Goal: Task Accomplishment & Management: Complete application form

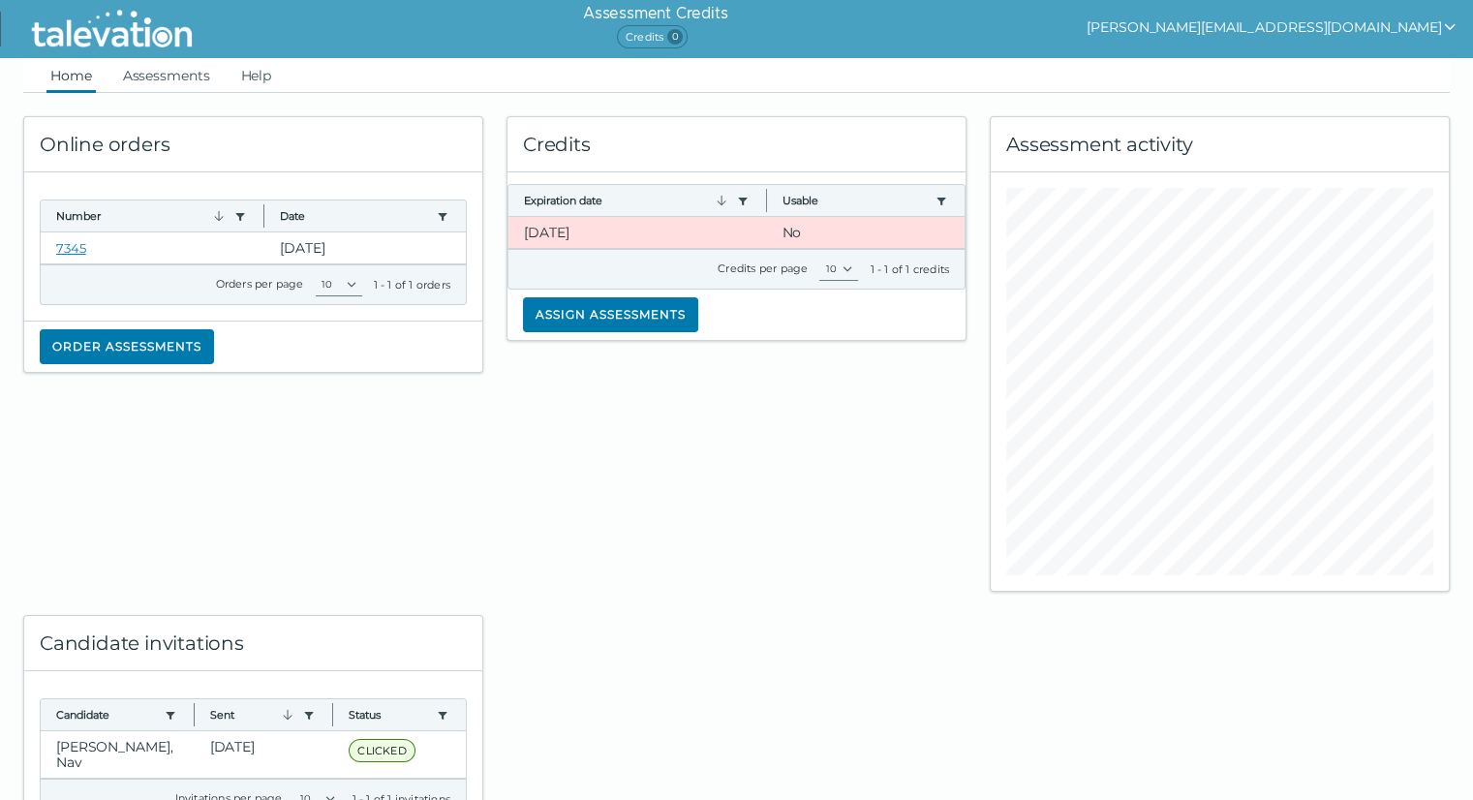
scroll to position [74, 0]
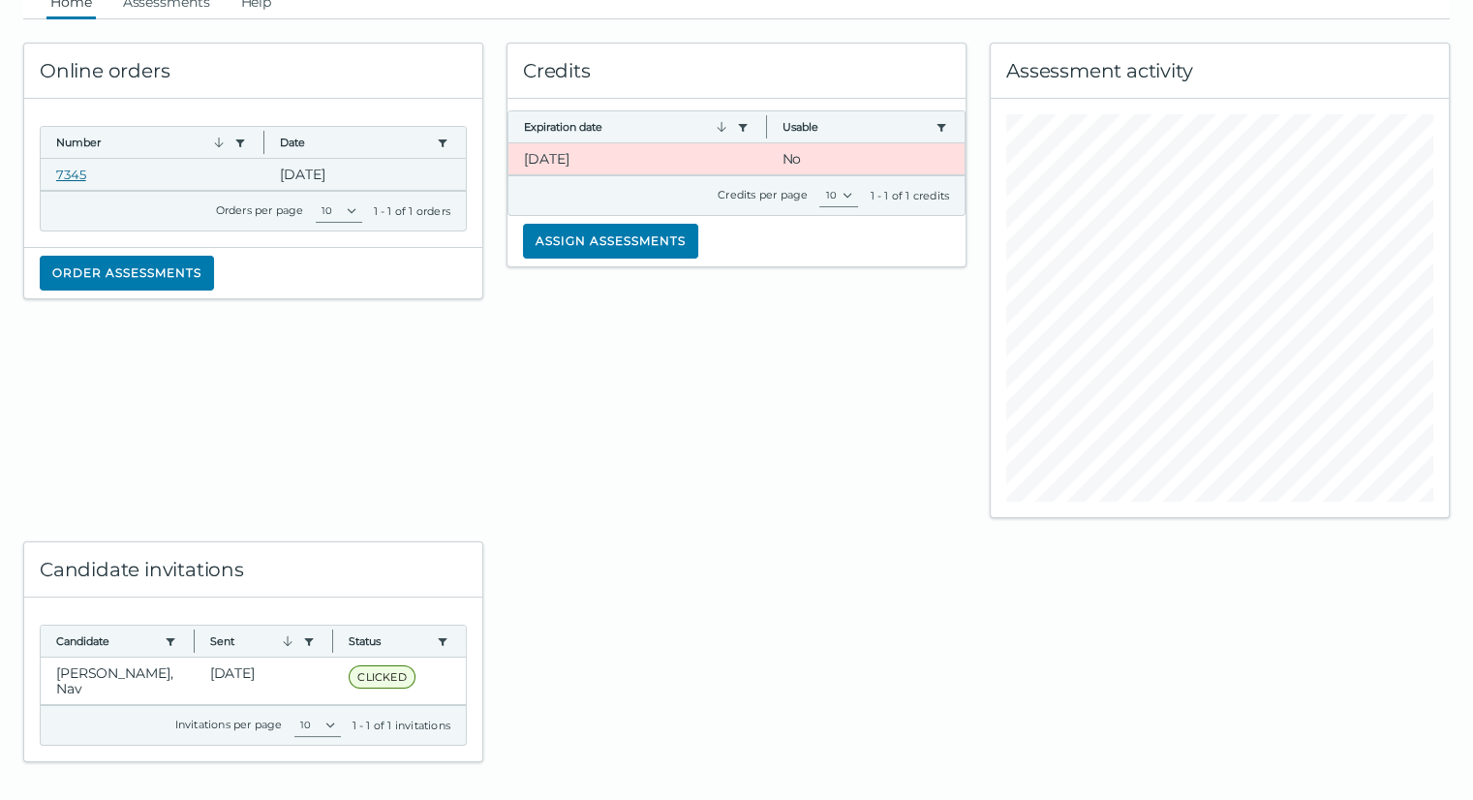
click at [66, 173] on link "7345" at bounding box center [71, 174] width 30 height 15
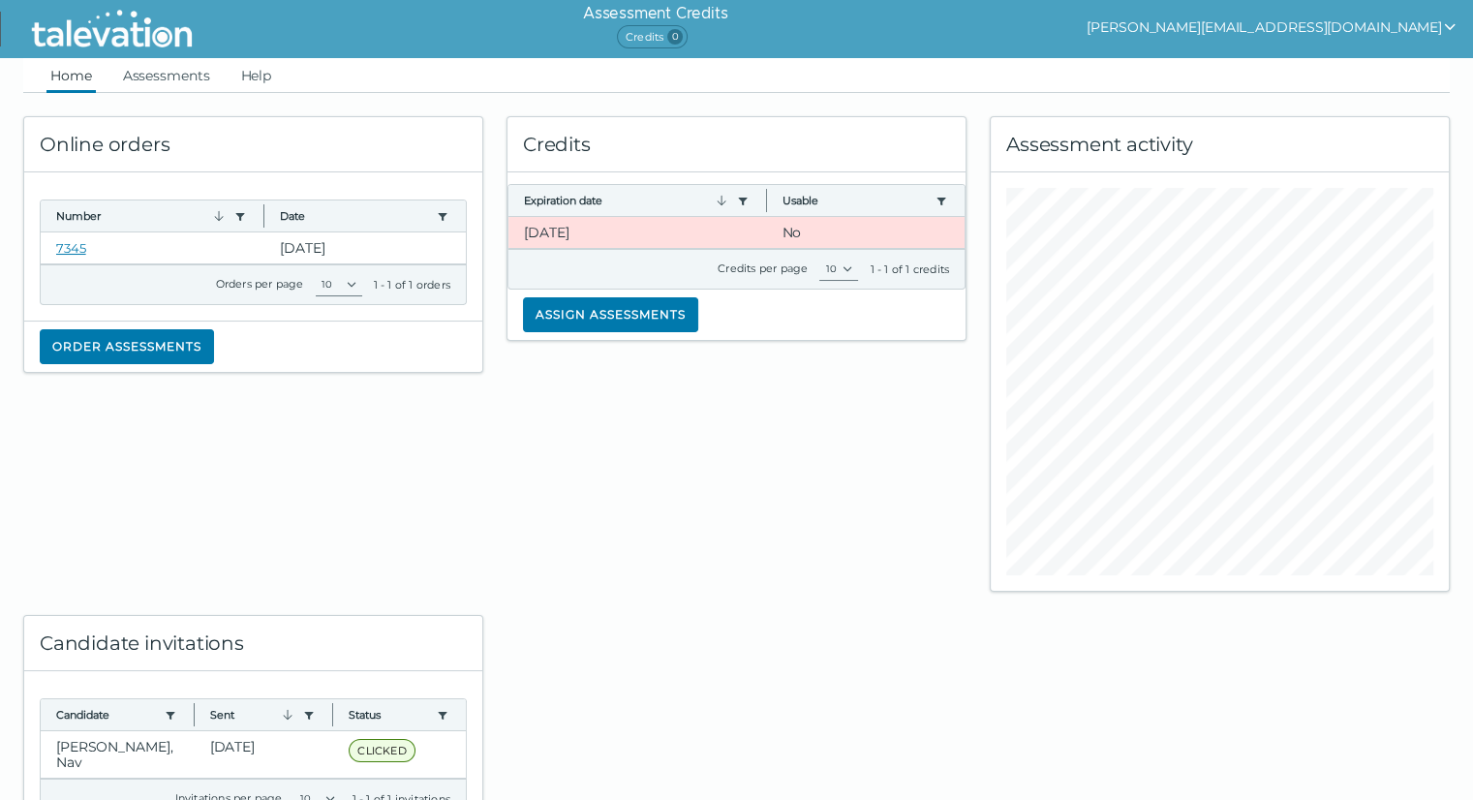
scroll to position [2, 0]
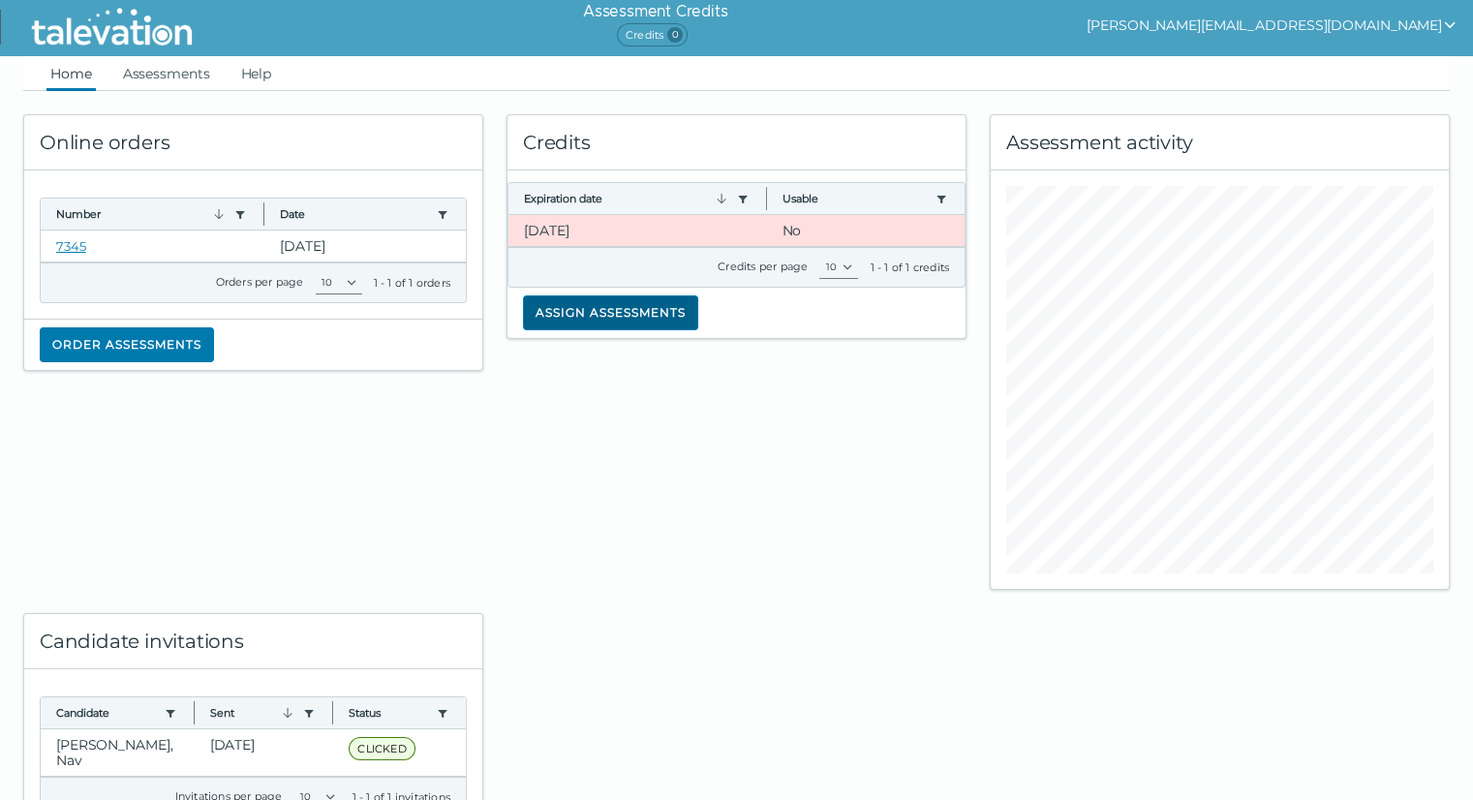
click at [647, 311] on button "Assign assessments" at bounding box center [610, 312] width 175 height 35
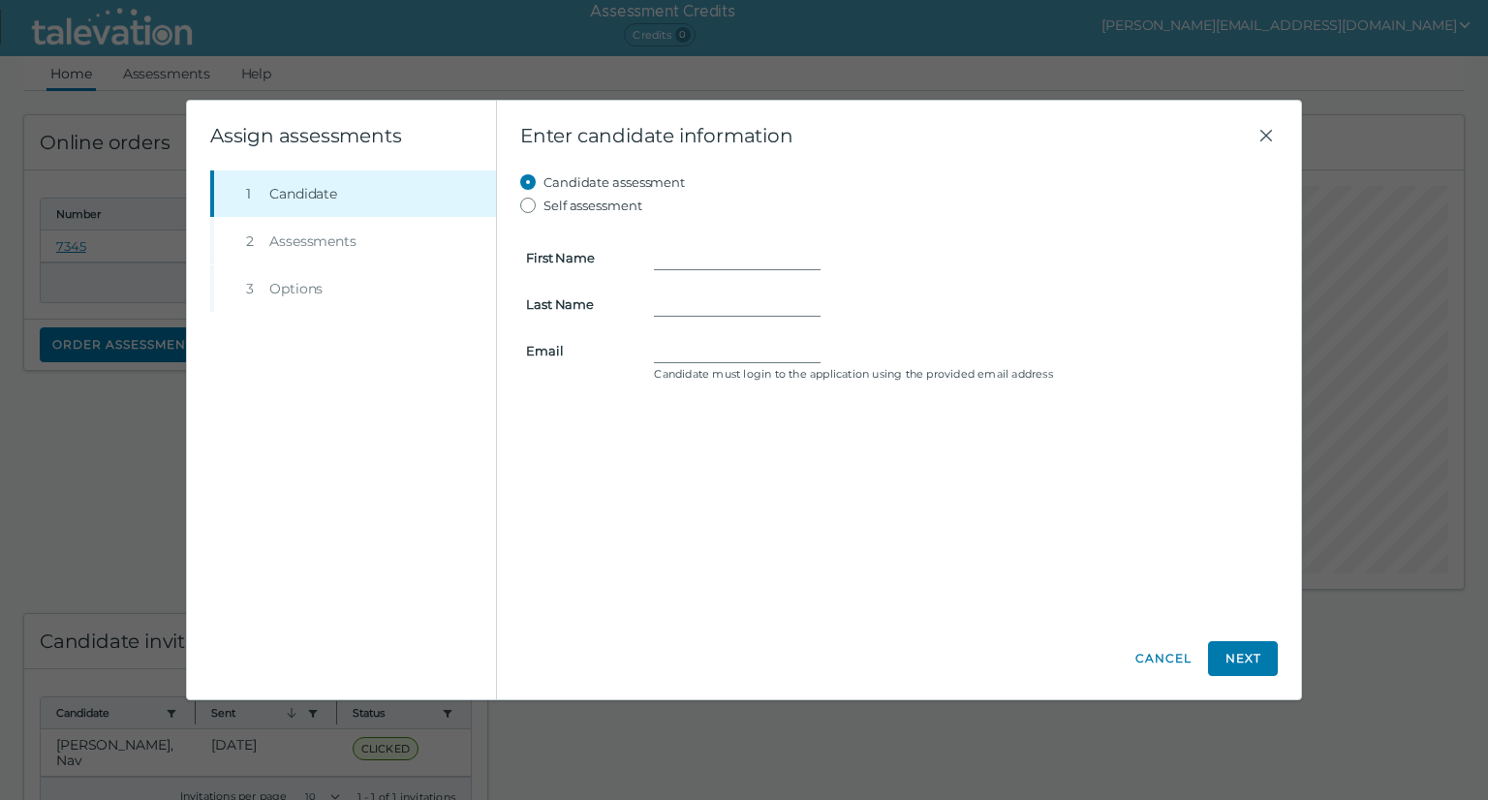
click at [669, 230] on form "First Name Last Name Email Candidate must login to the application using the pr…" at bounding box center [899, 302] width 758 height 170
click at [589, 205] on label "Self assessment" at bounding box center [592, 205] width 99 height 23
click at [543, 205] on input "Self assessment" at bounding box center [531, 205] width 23 height 23
radio input "true"
type input "[PERSON_NAME]"
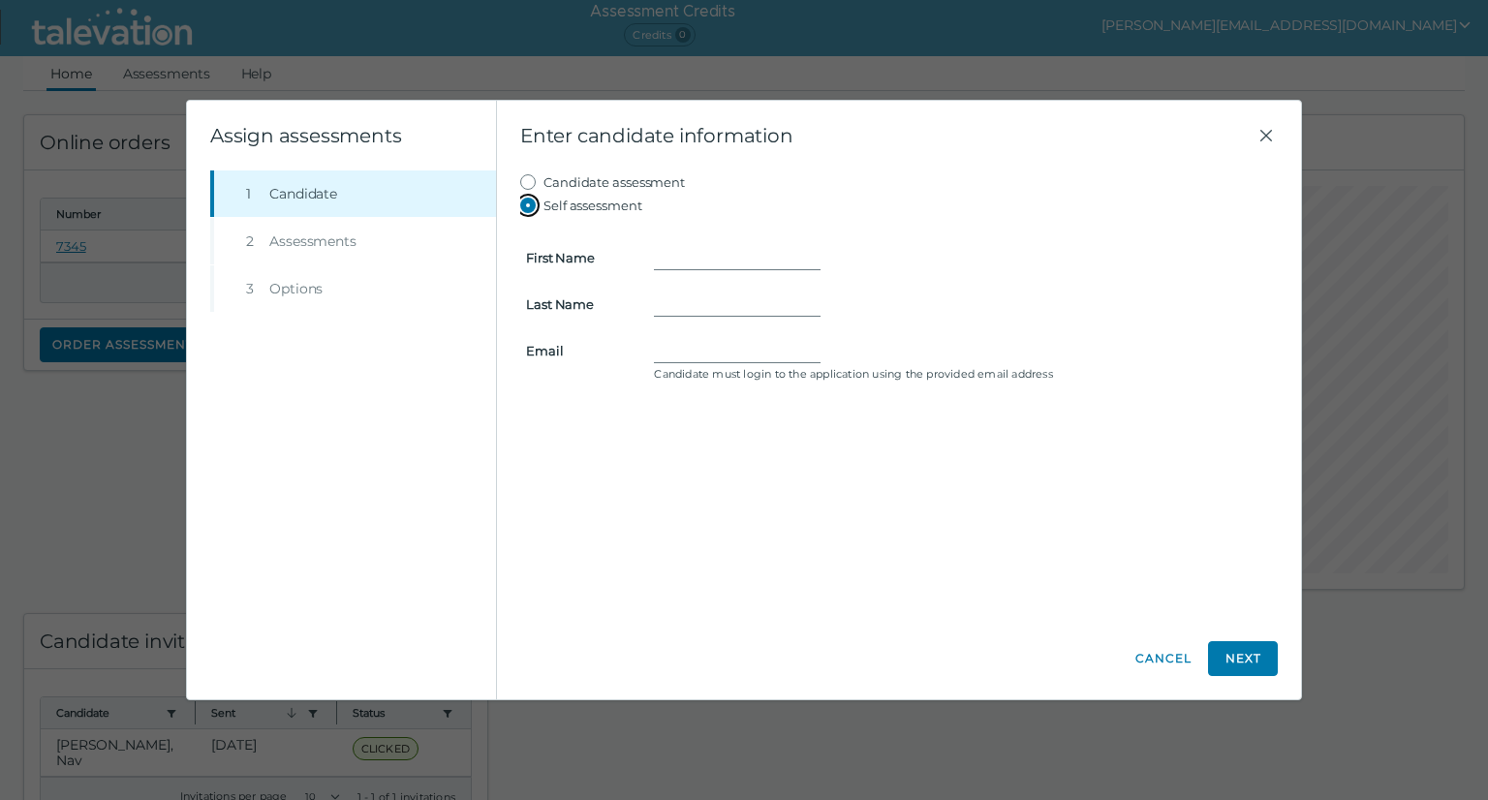
type input "Kaur"
type input "[PERSON_NAME][EMAIL_ADDRESS][DOMAIN_NAME]"
click at [1248, 659] on button "Next" at bounding box center [1243, 658] width 70 height 35
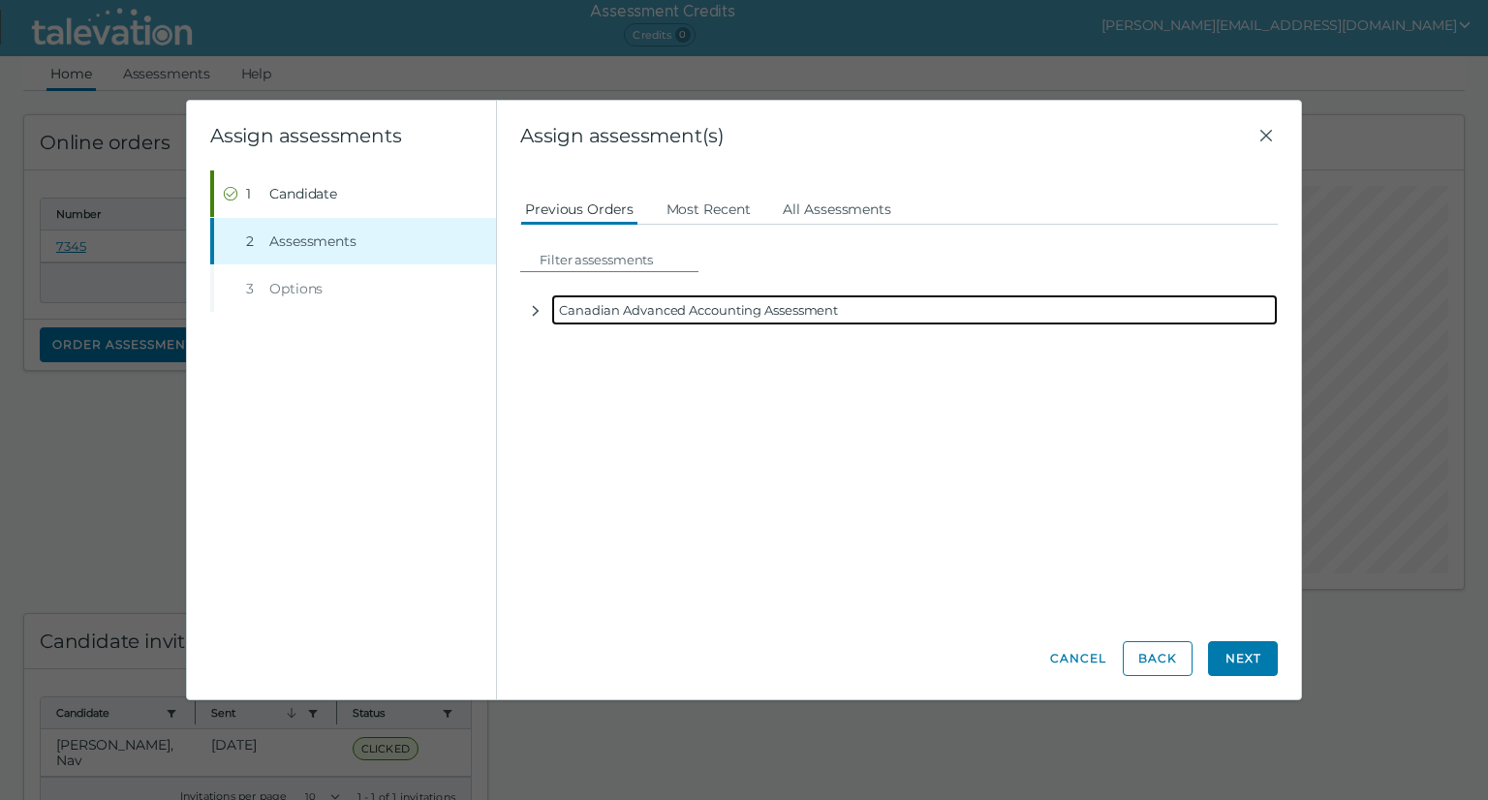
click at [703, 315] on div "Canadian Advanced Accounting Assessment" at bounding box center [914, 309] width 727 height 31
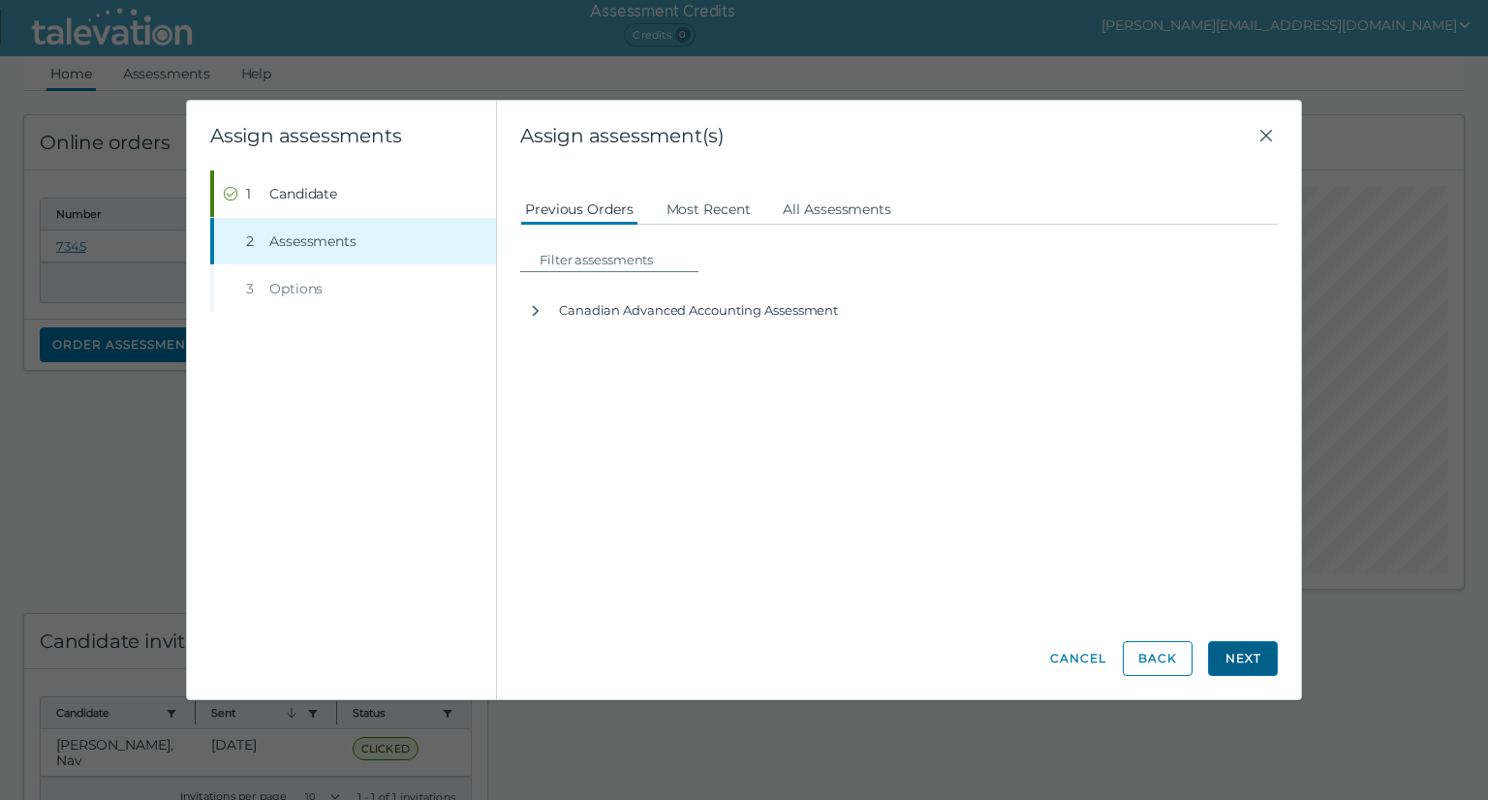
click at [1232, 665] on button "Next" at bounding box center [1243, 658] width 70 height 35
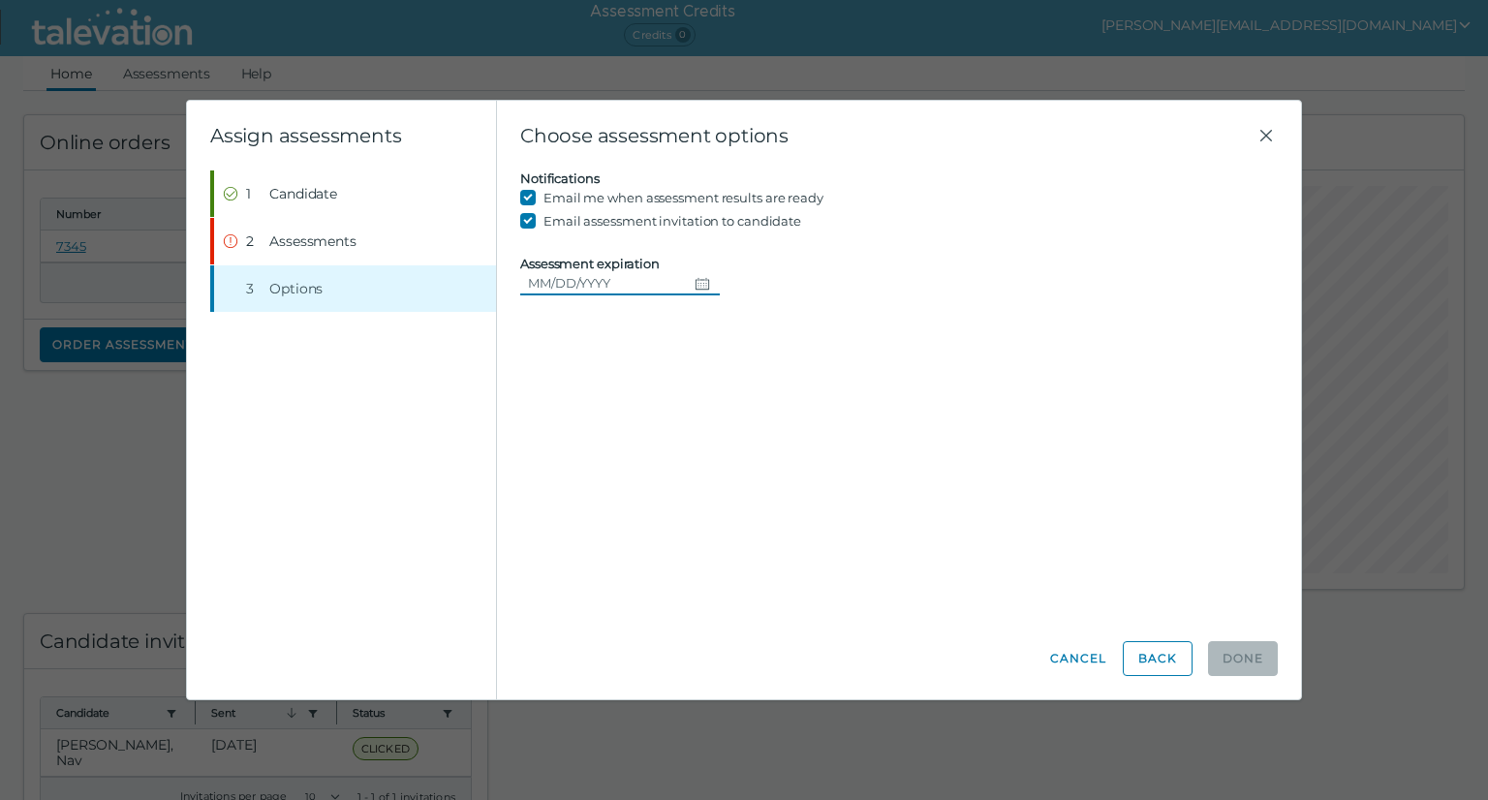
click at [697, 283] on icon "Choose date" at bounding box center [702, 283] width 15 height 15
click at [772, 337] on button "Next month" at bounding box center [763, 335] width 35 height 35
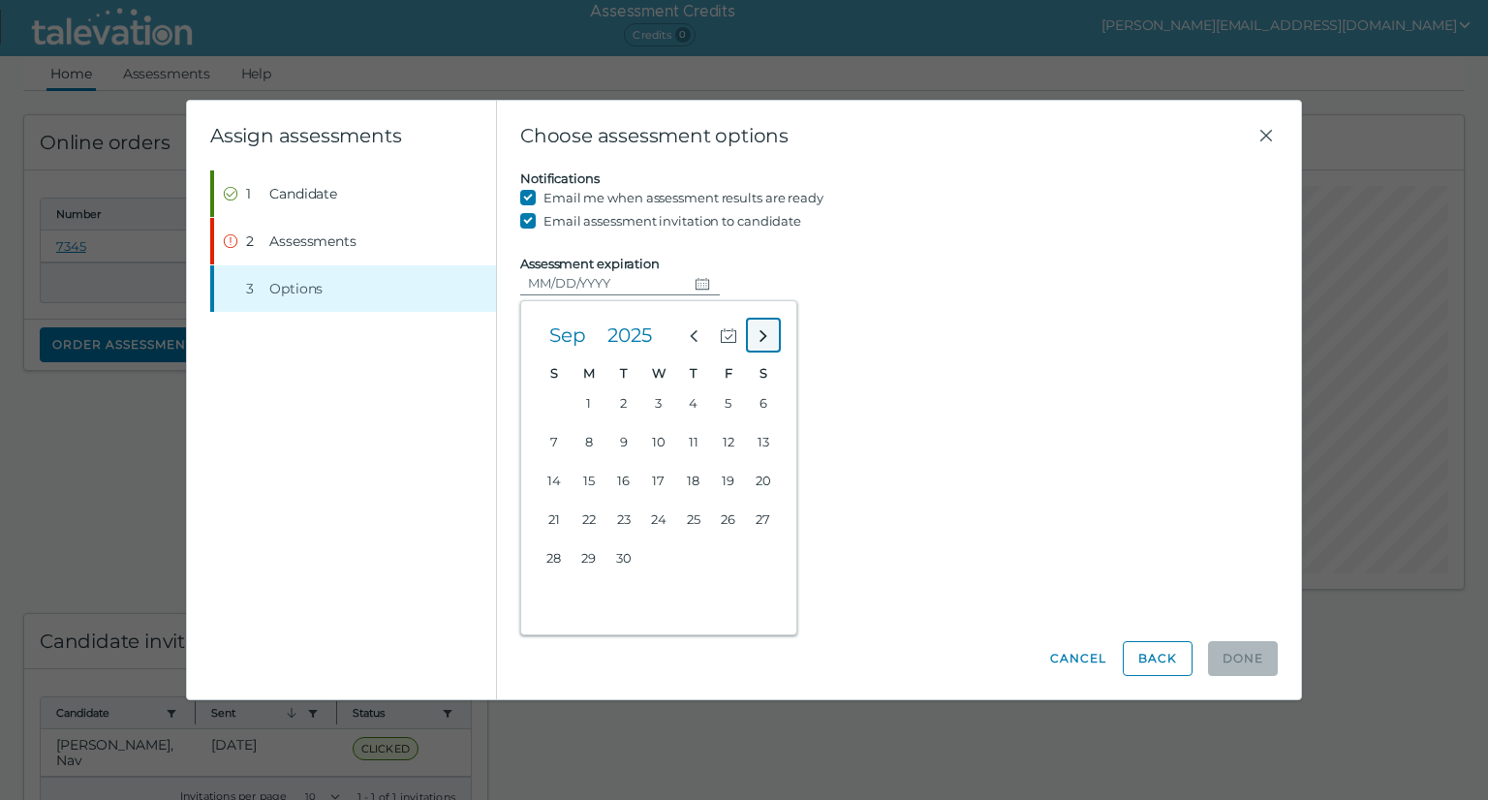
click at [772, 337] on button "Next month" at bounding box center [763, 335] width 35 height 35
click at [759, 445] on button "11" at bounding box center [763, 441] width 35 height 35
type input "[DATE]"
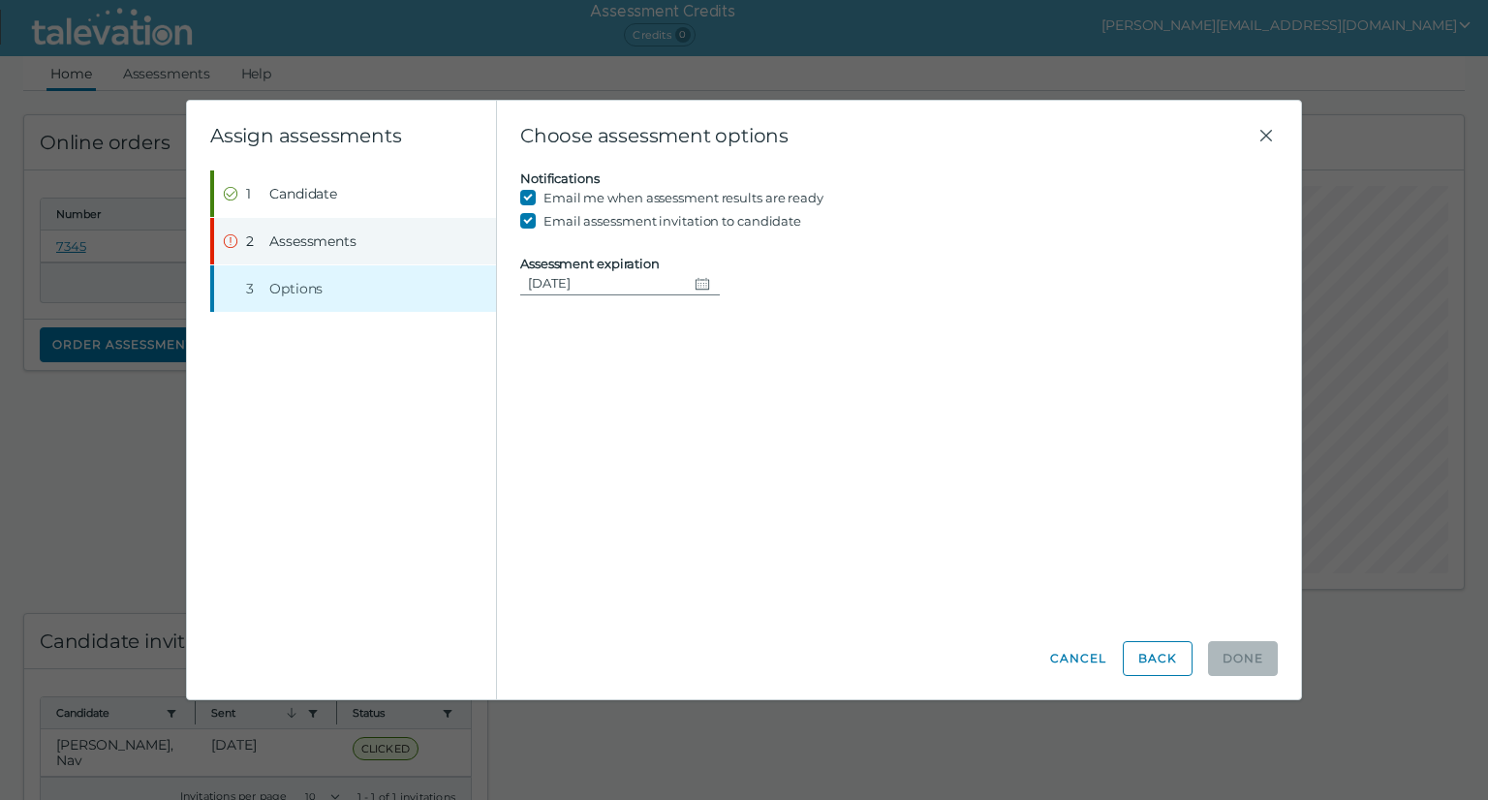
click at [287, 254] on button "Step 2 Assessments" at bounding box center [355, 241] width 282 height 46
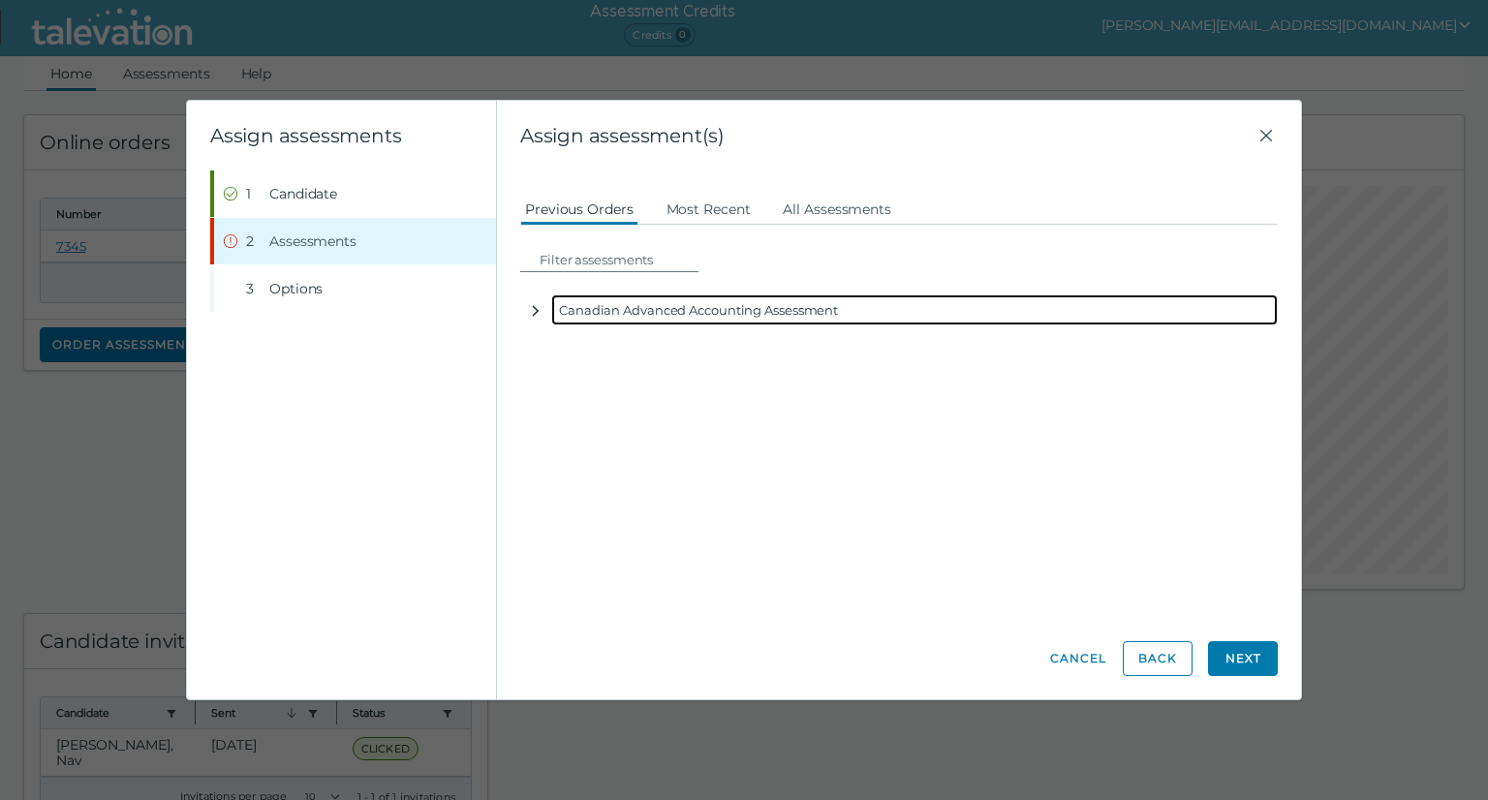
click at [531, 308] on icon "button" at bounding box center [535, 310] width 15 height 15
click at [616, 324] on div "Canadian Advanced Accounting Assessment" at bounding box center [914, 309] width 727 height 31
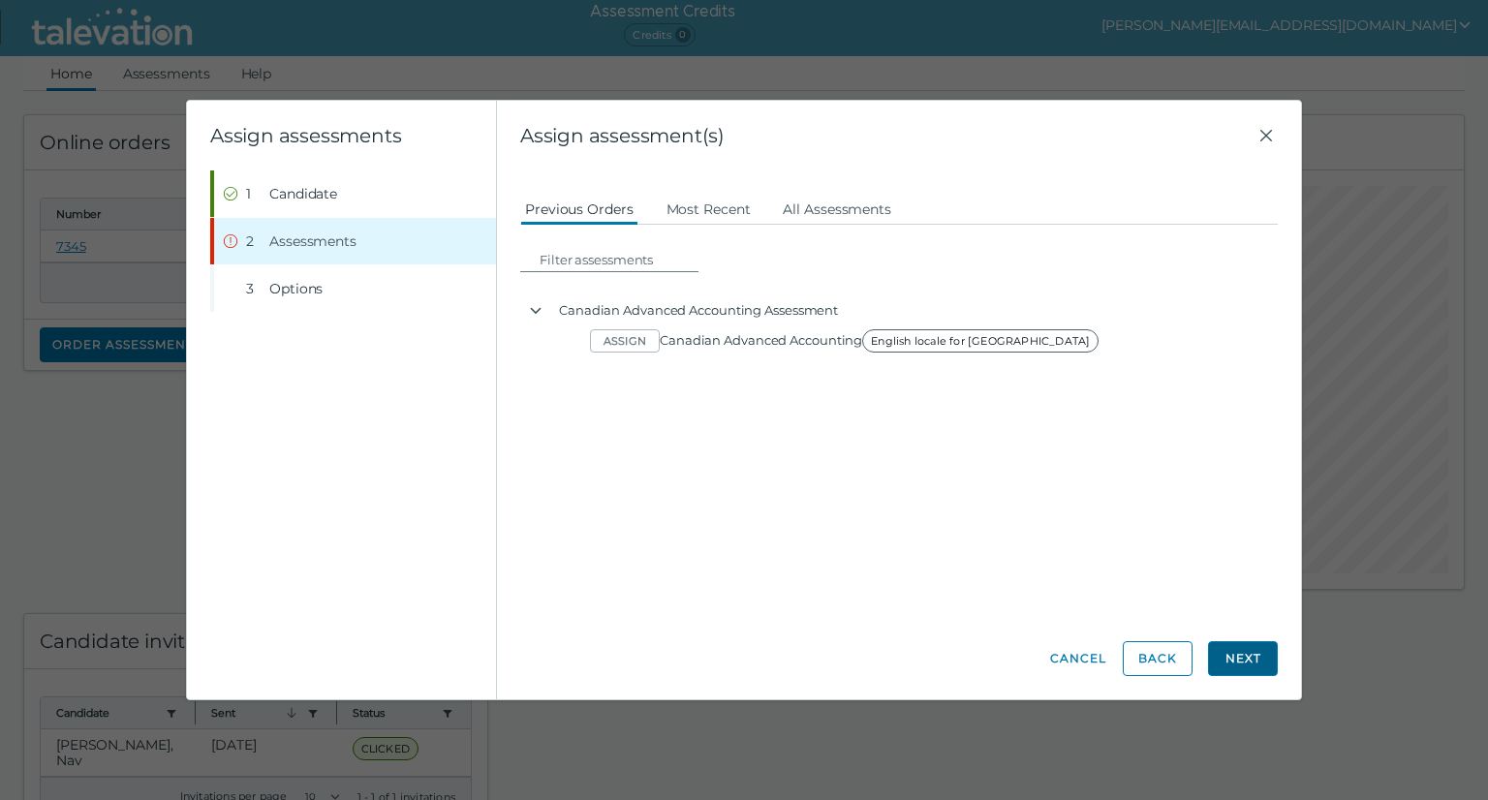
click at [1233, 664] on button "Next" at bounding box center [1243, 658] width 70 height 35
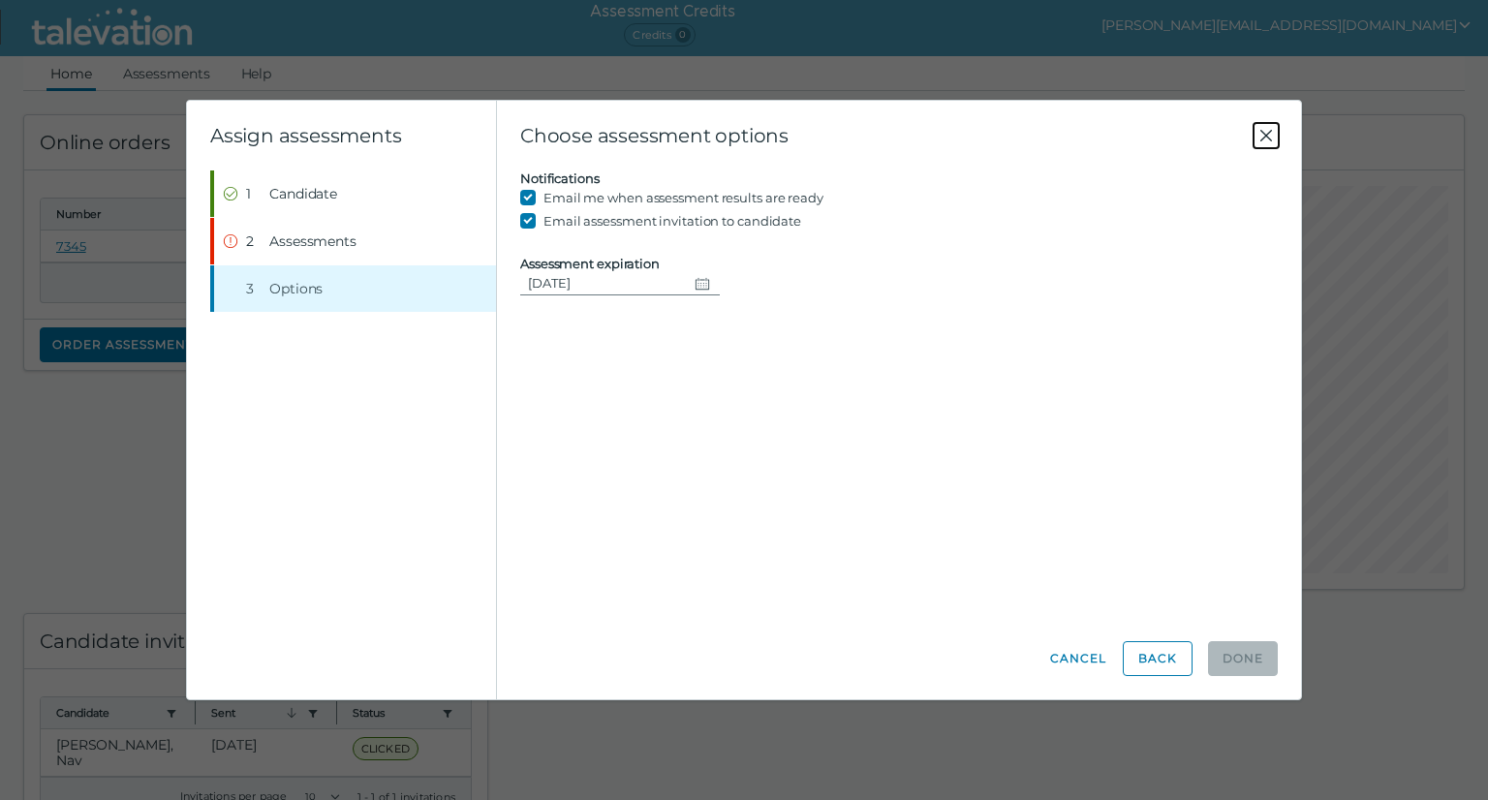
click at [1265, 131] on icon "Close" at bounding box center [1266, 135] width 23 height 23
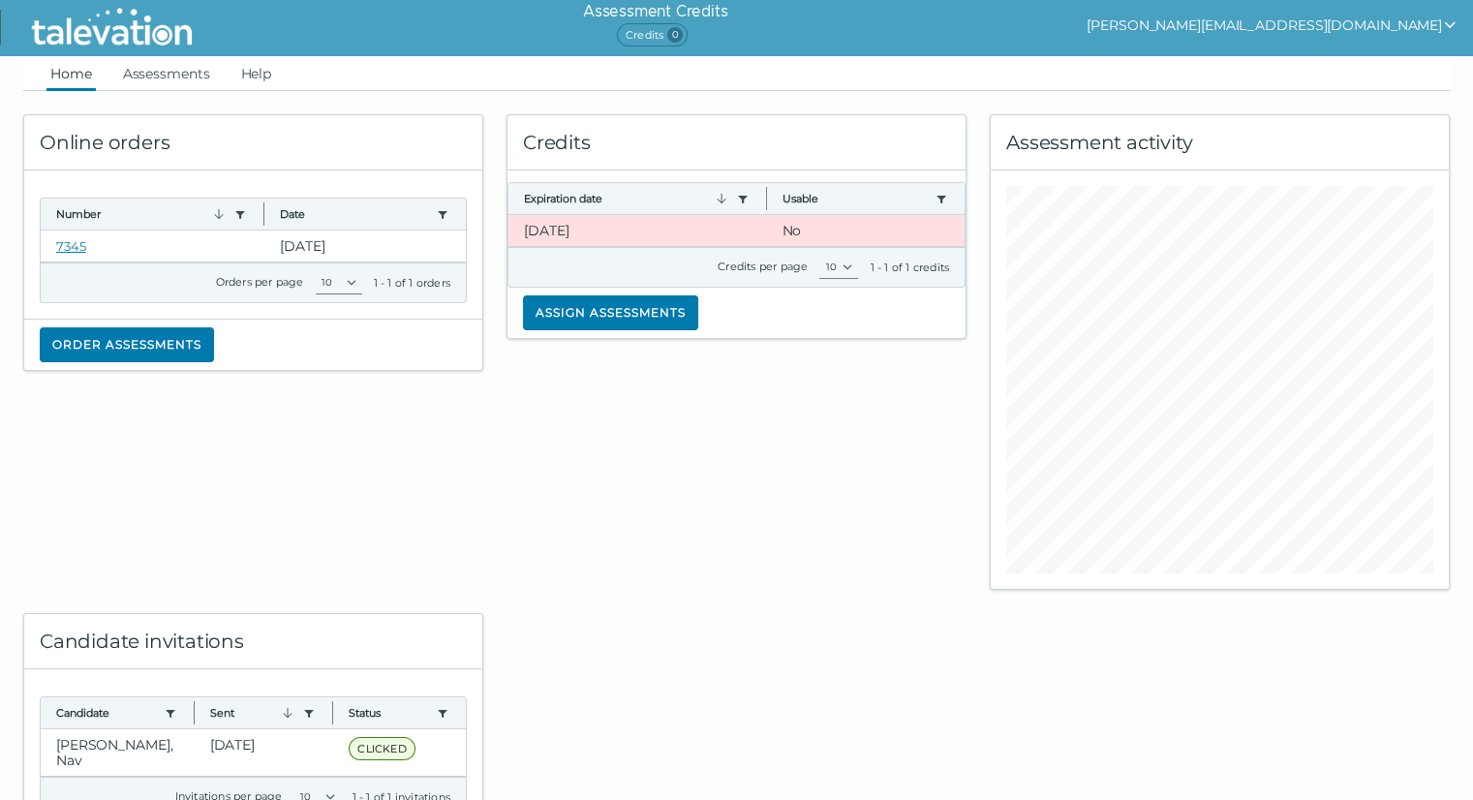
click at [688, 33] on span "Credits 0" at bounding box center [652, 34] width 71 height 23
click at [172, 78] on link "Assessments" at bounding box center [166, 73] width 95 height 35
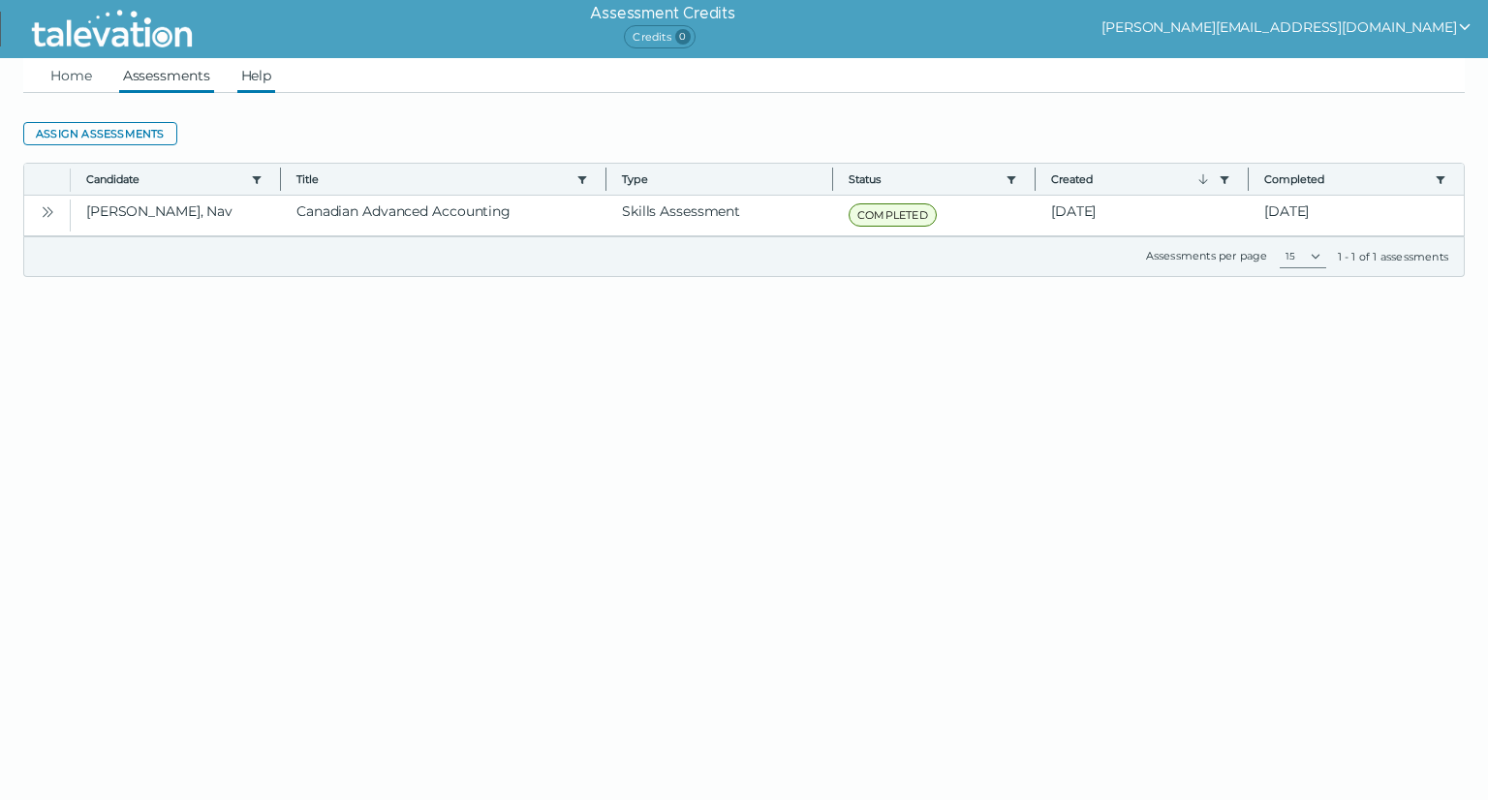
click at [252, 82] on link "Help" at bounding box center [256, 75] width 39 height 35
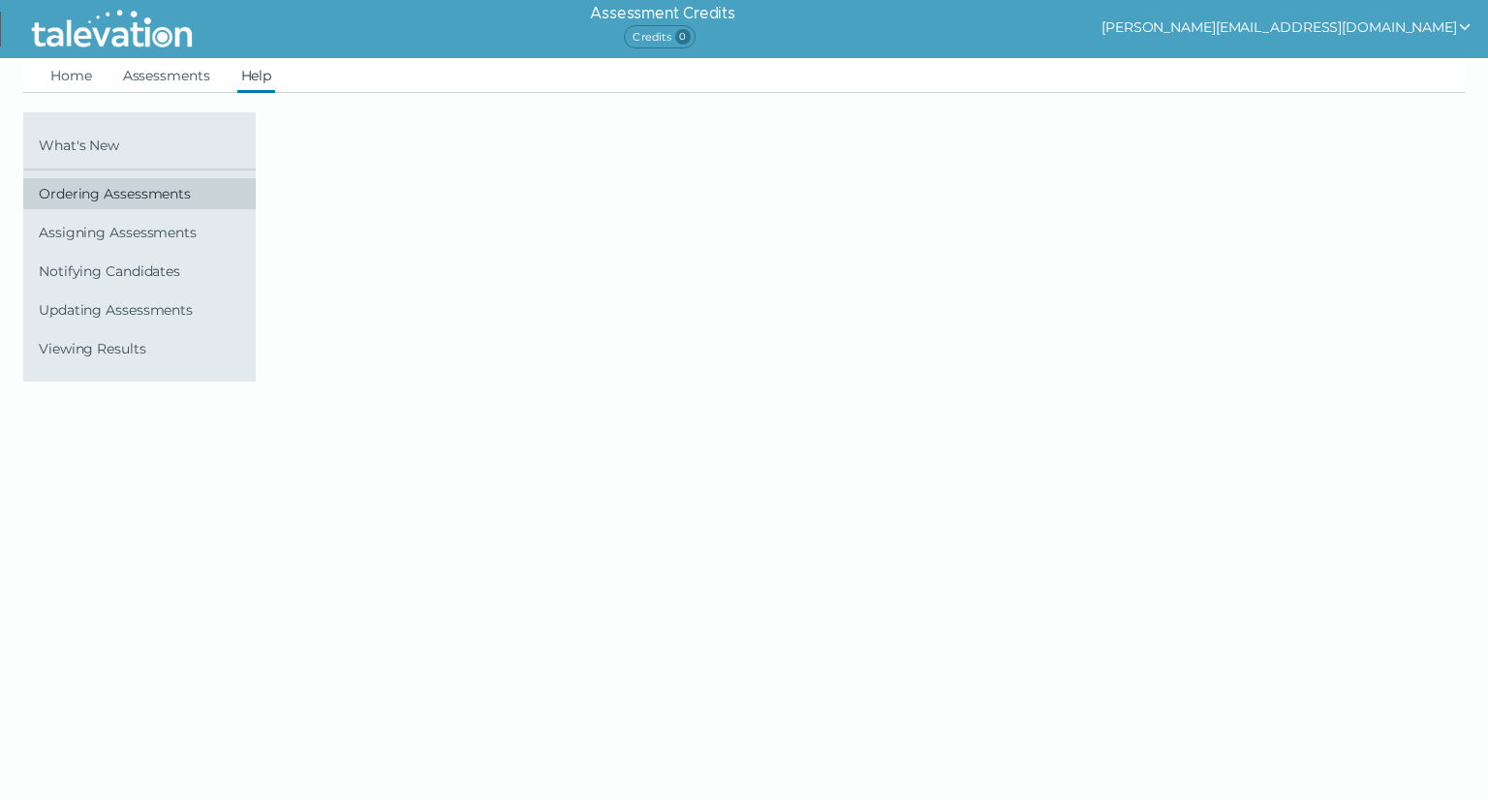
click at [137, 195] on span "Ordering Assessments" at bounding box center [143, 193] width 209 height 15
click at [64, 190] on span "Ordering Assessments" at bounding box center [143, 193] width 209 height 15
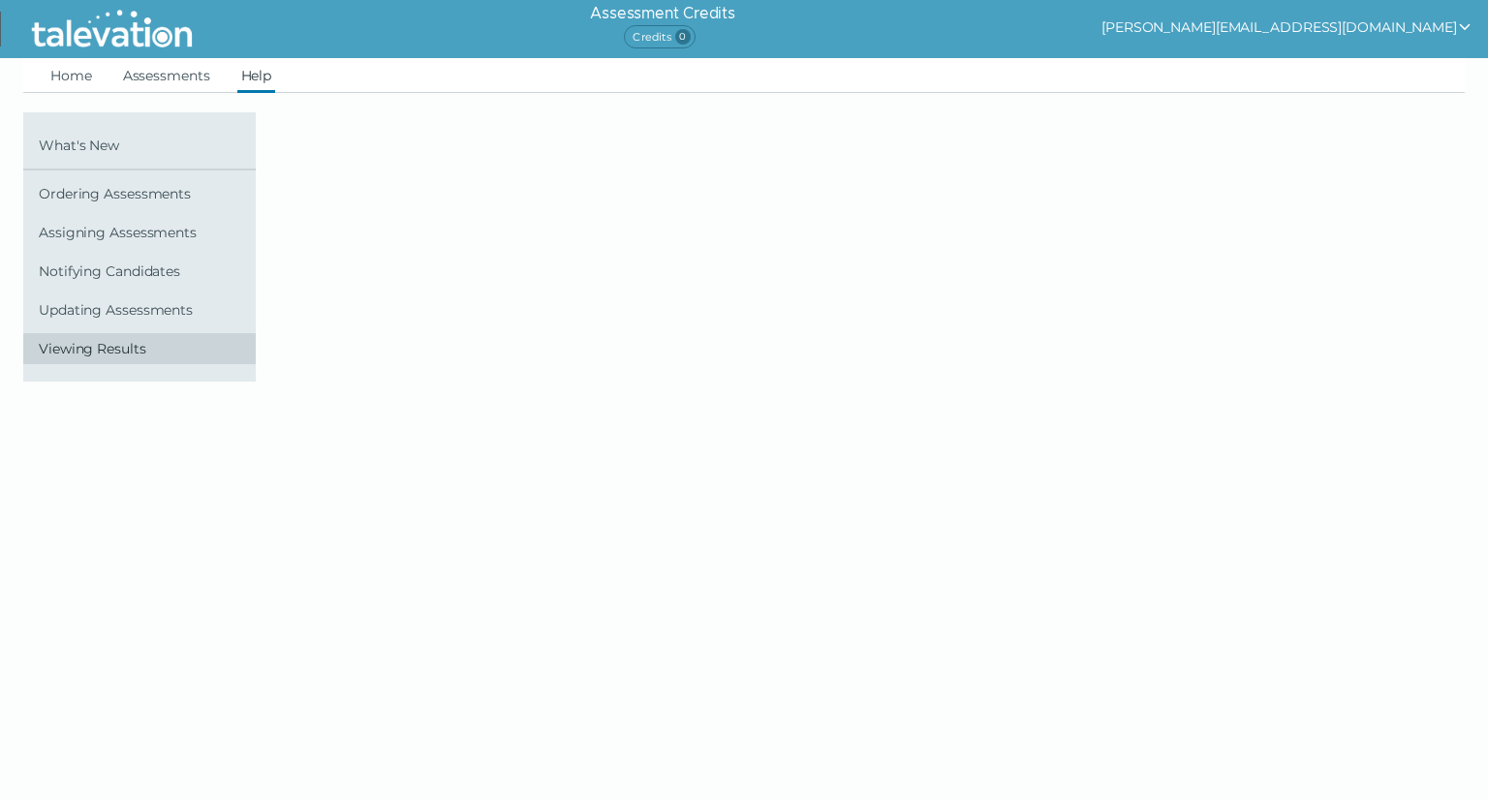
click at [104, 344] on span "Viewing Results" at bounding box center [143, 348] width 209 height 15
click at [84, 76] on link "Home" at bounding box center [70, 75] width 49 height 35
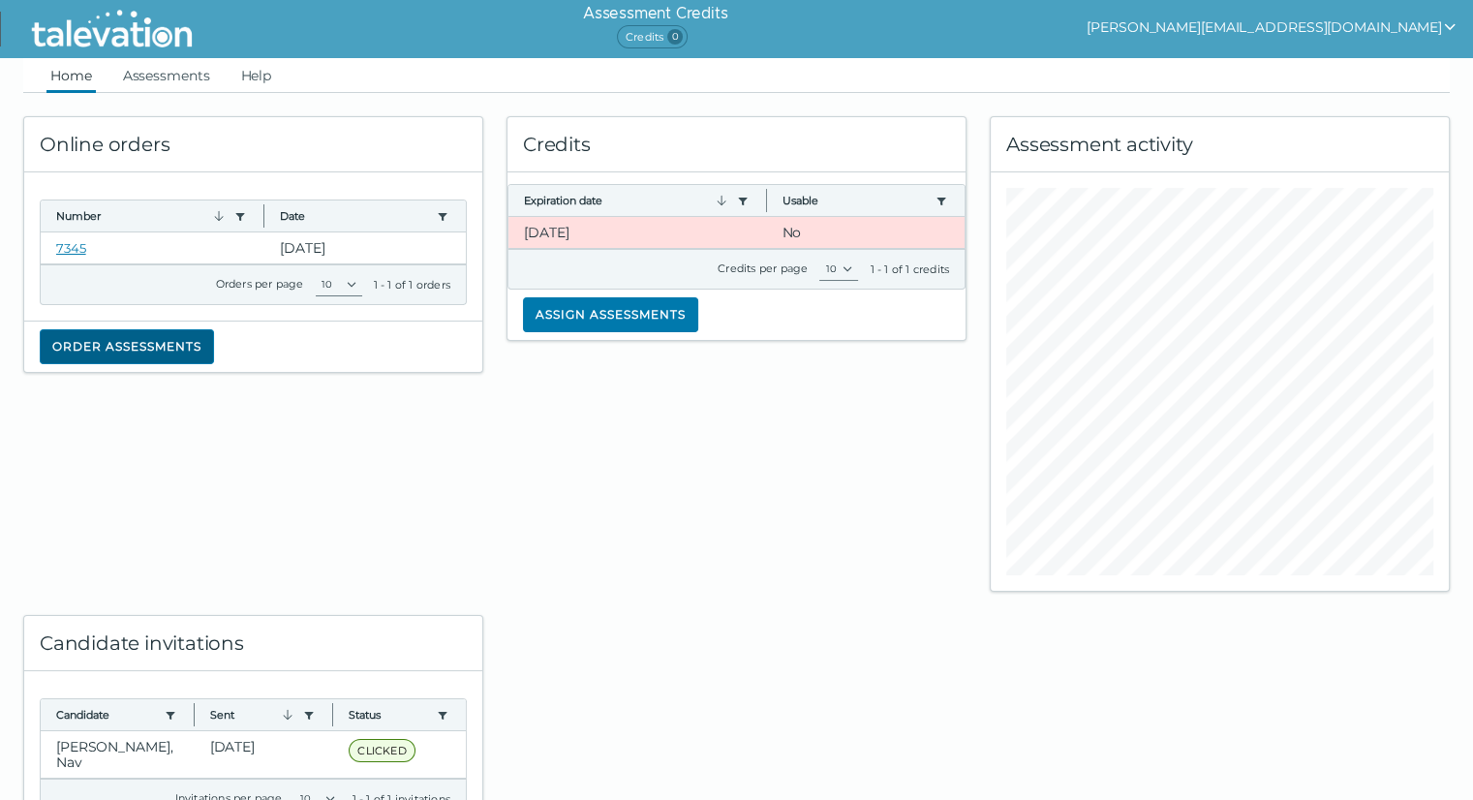
click at [151, 346] on button "Order assessments" at bounding box center [127, 346] width 174 height 35
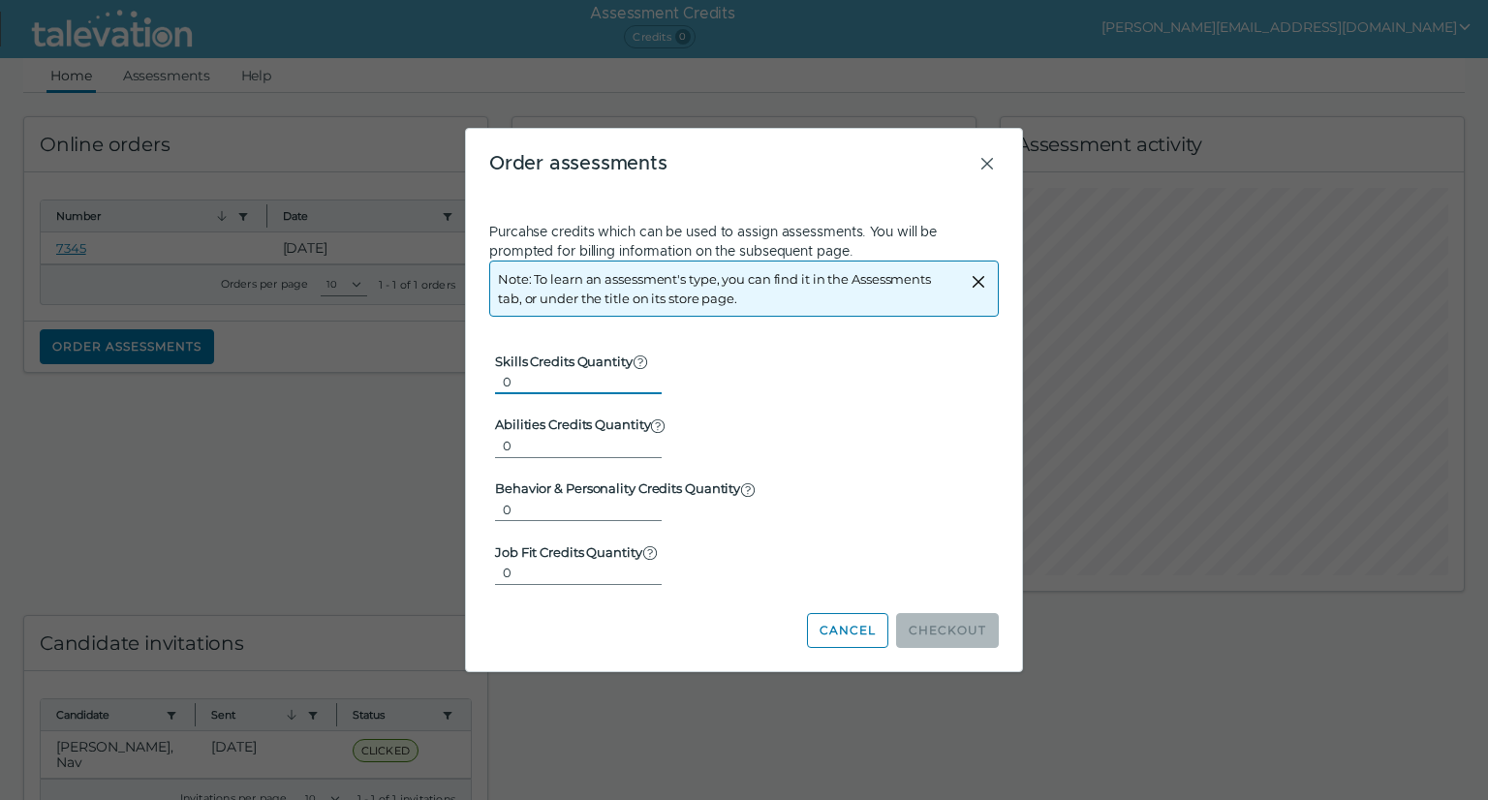
click at [583, 387] on input "0" at bounding box center [578, 381] width 167 height 23
click at [989, 167] on icon "Close" at bounding box center [987, 164] width 12 height 12
